Goal: Manage account settings

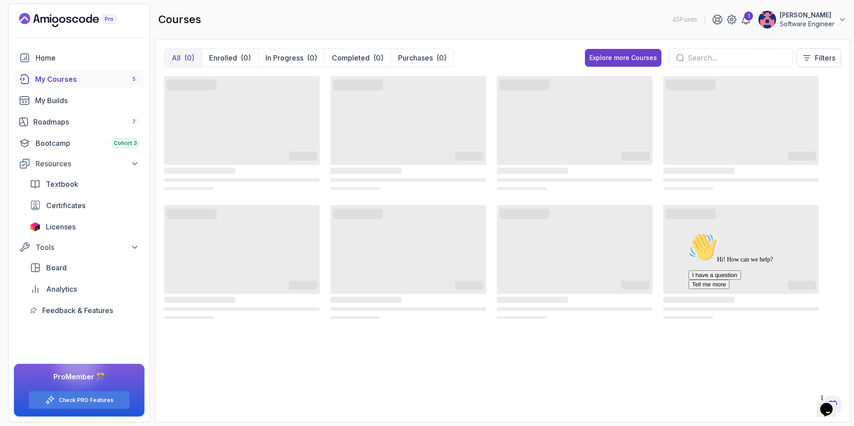
click at [768, 21] on img at bounding box center [767, 20] width 18 height 18
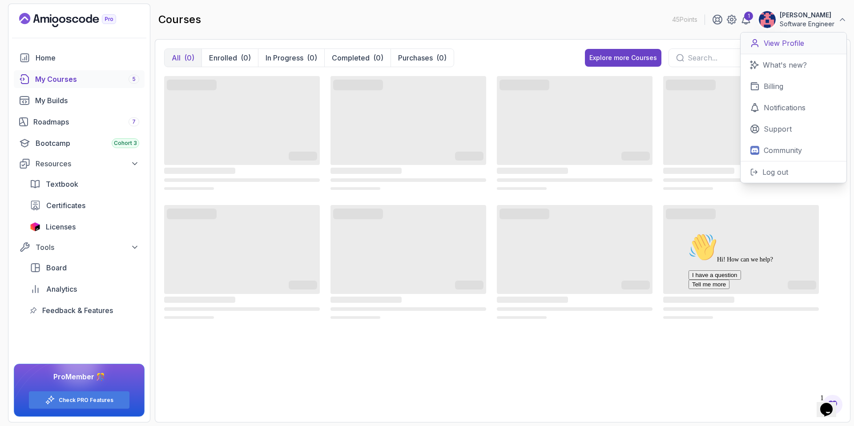
click at [793, 49] on link "View Profile" at bounding box center [793, 43] width 106 height 22
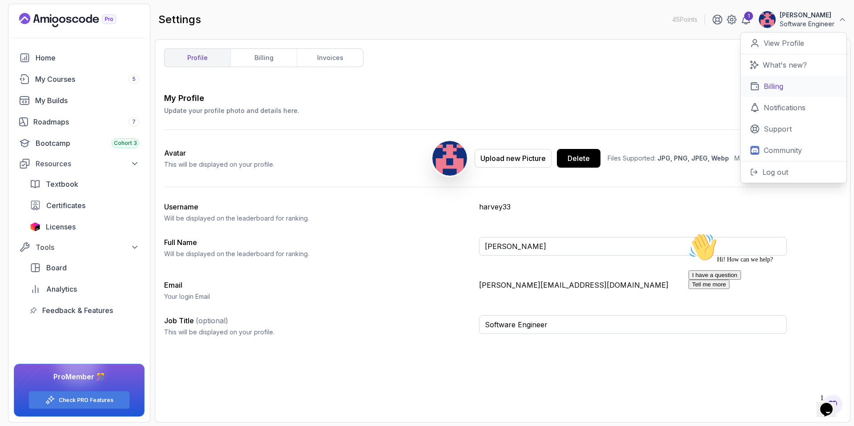
click at [776, 81] on p "Billing" at bounding box center [774, 86] width 20 height 11
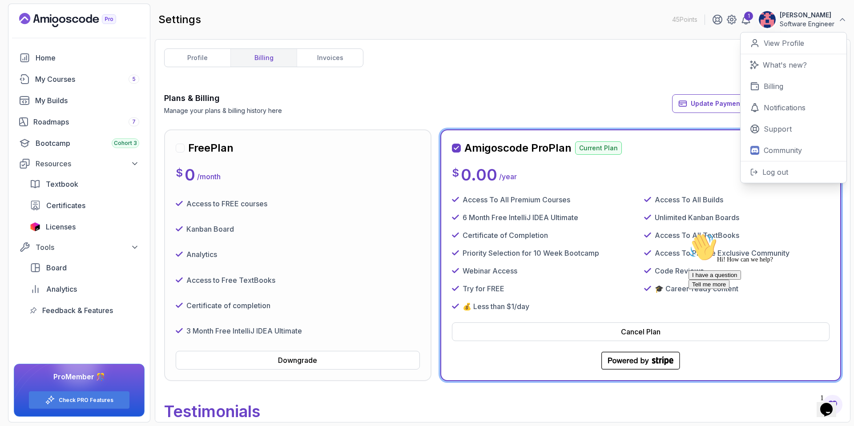
click at [511, 87] on div "profile billing invoices Plans & Billing Manage your plans & billing history he…" at bounding box center [502, 230] width 677 height 365
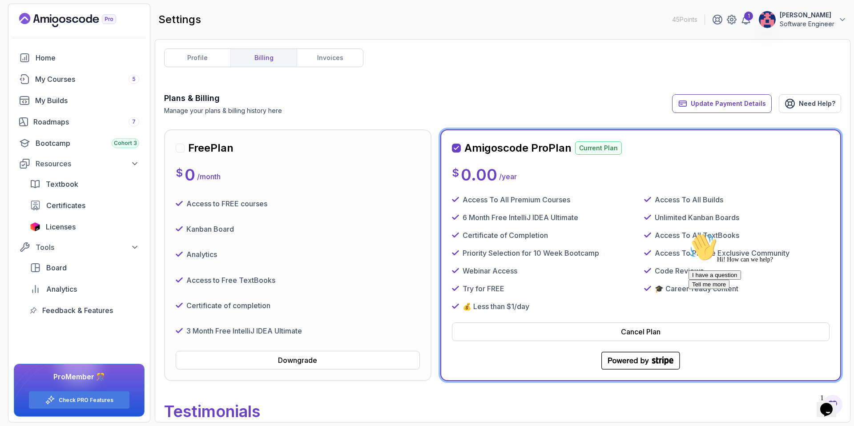
click at [688, 233] on icon "Chat attention grabber" at bounding box center [688, 233] width 0 height 0
click at [736, 101] on span "Update Payment Details" at bounding box center [728, 103] width 75 height 9
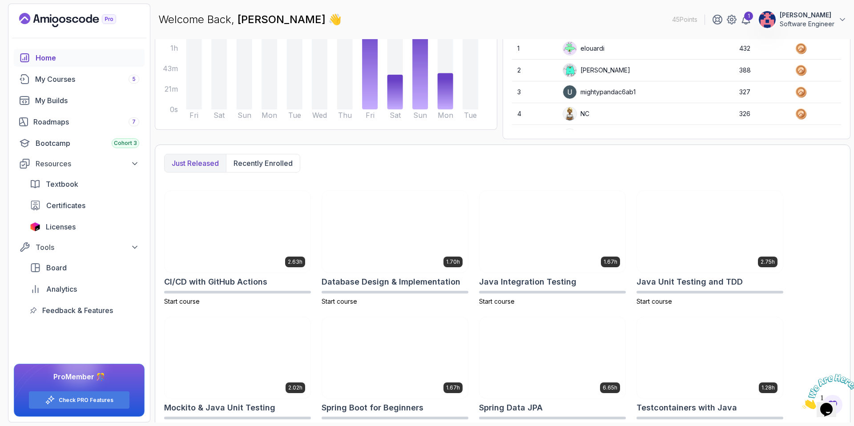
scroll to position [144, 0]
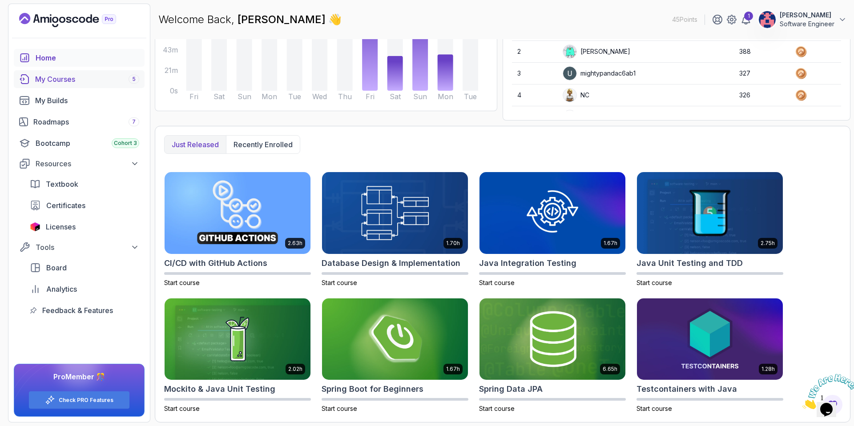
click at [81, 79] on div "My Courses 5" at bounding box center [87, 79] width 104 height 11
